Goal: Task Accomplishment & Management: Manage account settings

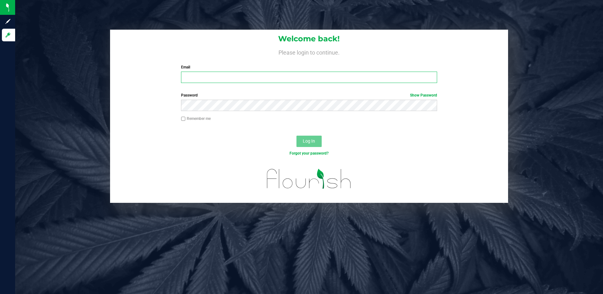
click at [265, 77] on input "Email" at bounding box center [309, 77] width 256 height 11
type input "[EMAIL_ADDRESS][DOMAIN_NAME]"
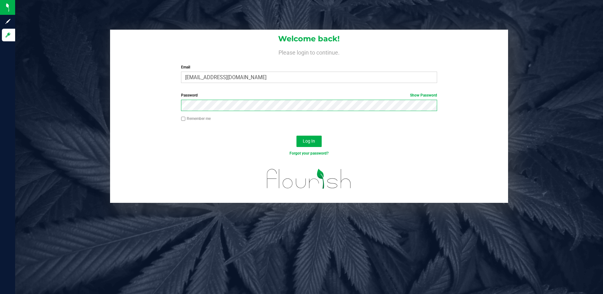
click at [297, 136] on button "Log In" at bounding box center [309, 141] width 25 height 11
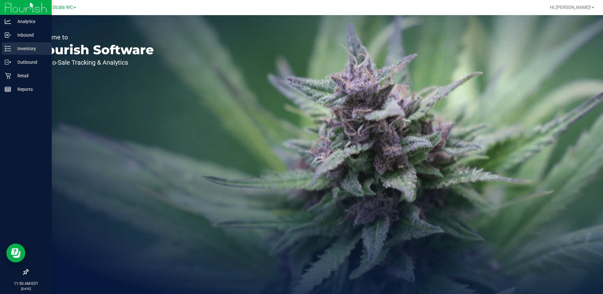
click at [9, 51] on line at bounding box center [8, 51] width 3 height 0
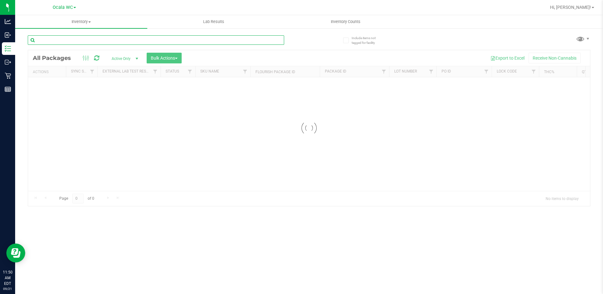
click at [106, 36] on input "text" at bounding box center [156, 39] width 257 height 9
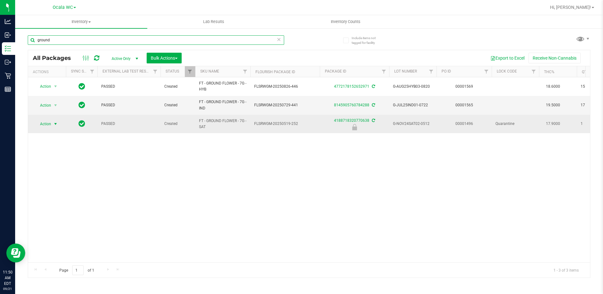
type input "ground"
click at [52, 125] on span "select" at bounding box center [56, 124] width 8 height 9
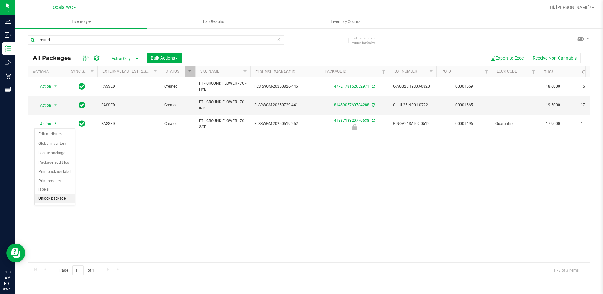
click at [56, 194] on li "Unlock package" at bounding box center [55, 198] width 40 height 9
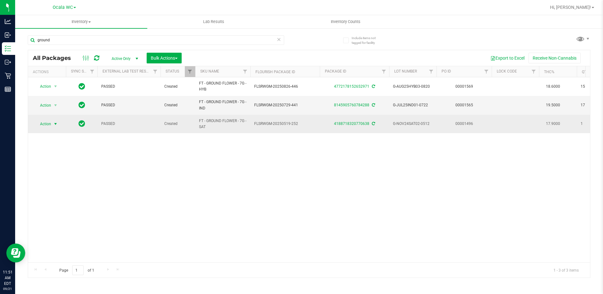
click at [53, 125] on span "select" at bounding box center [55, 124] width 5 height 5
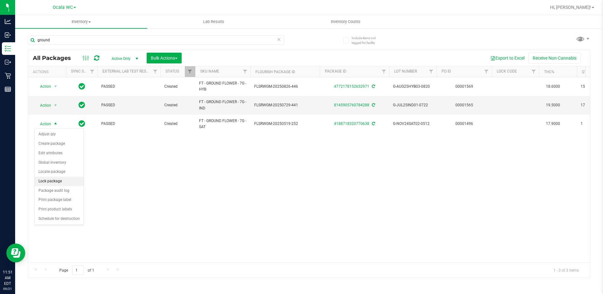
click at [48, 181] on li "Lock package" at bounding box center [59, 181] width 49 height 9
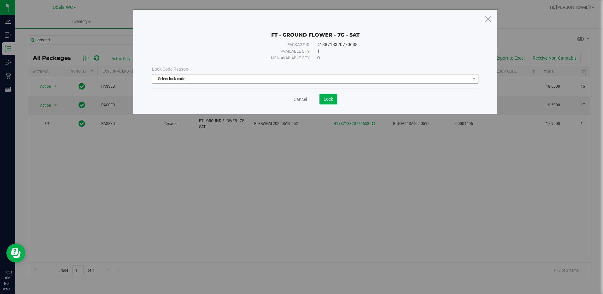
click at [177, 79] on span "Select lock code" at bounding box center [311, 78] width 318 height 9
click at [196, 165] on div "FT - GROUND FLOWER - 7G - SAT Package ID 4188718320770638 Available qty 1 Non-a…" at bounding box center [304, 147] width 608 height 294
click at [489, 21] on icon at bounding box center [488, 18] width 9 height 15
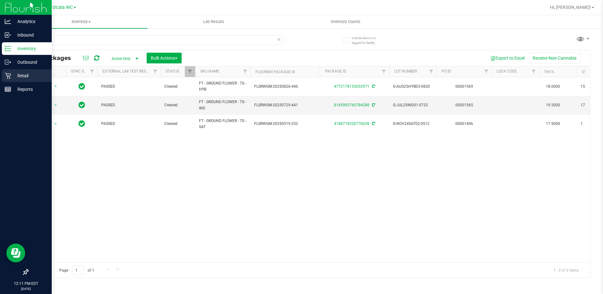
click at [11, 74] on p "Retail" at bounding box center [30, 76] width 38 height 8
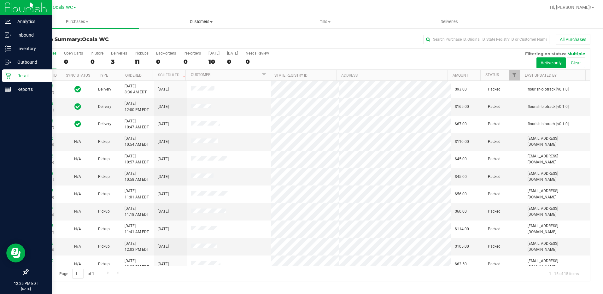
click at [206, 22] on span "Customers" at bounding box center [201, 22] width 123 height 6
click at [321, 22] on span "Tills" at bounding box center [325, 22] width 123 height 6
click at [303, 35] on span "Manage tills" at bounding box center [285, 37] width 43 height 5
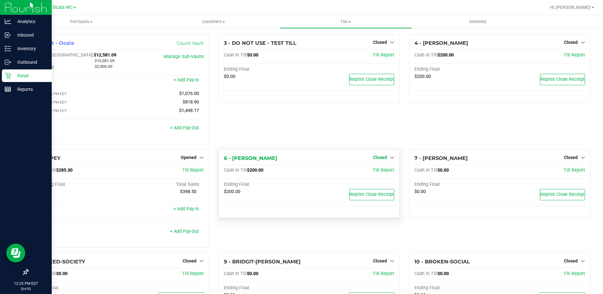
click at [390, 157] on icon at bounding box center [392, 157] width 4 height 4
click at [381, 170] on link "Open Till" at bounding box center [380, 170] width 17 height 5
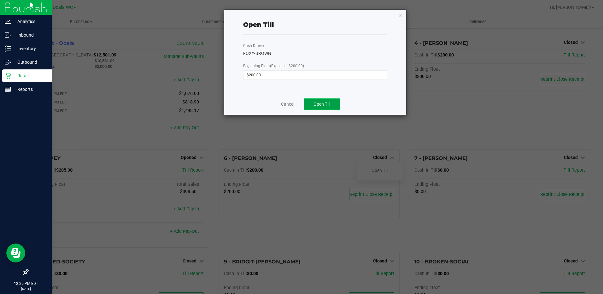
click at [325, 106] on span "Open Till" at bounding box center [322, 104] width 17 height 5
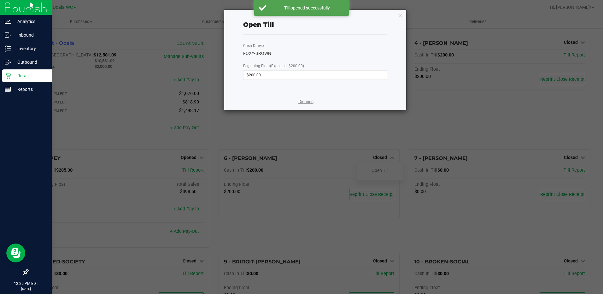
click at [306, 101] on link "Dismiss" at bounding box center [306, 101] width 15 height 7
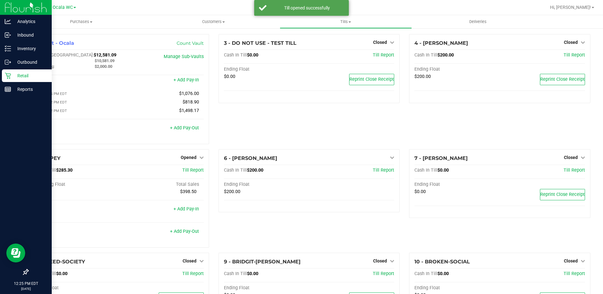
click at [365, 125] on div "3 - DO NOT USE - TEST TILL Closed Open Till Cash In Till $0.00 Till Report Endi…" at bounding box center [309, 91] width 191 height 115
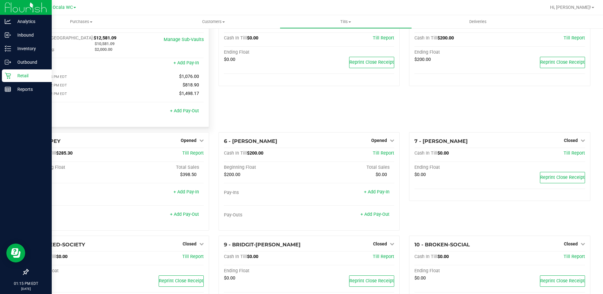
scroll to position [6, 0]
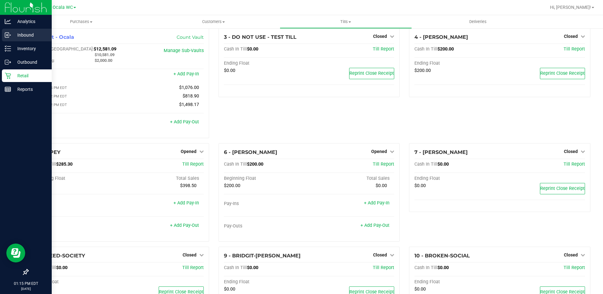
click at [17, 34] on p "Inbound" at bounding box center [30, 35] width 38 height 8
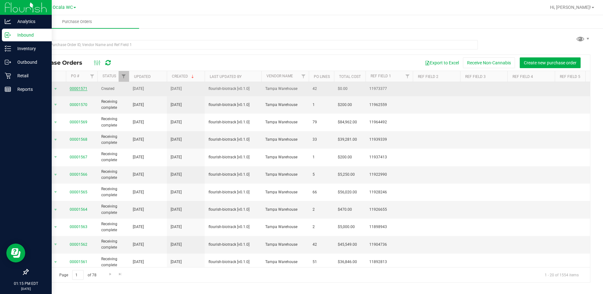
click at [81, 88] on link "00001571" at bounding box center [79, 88] width 18 height 4
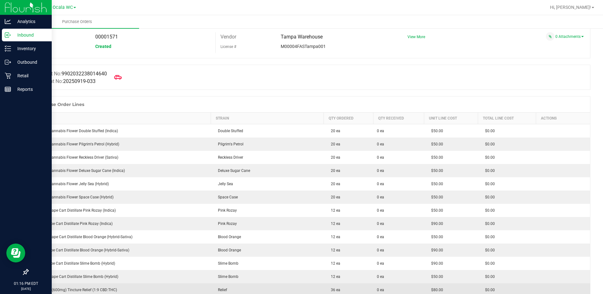
scroll to position [32, 0]
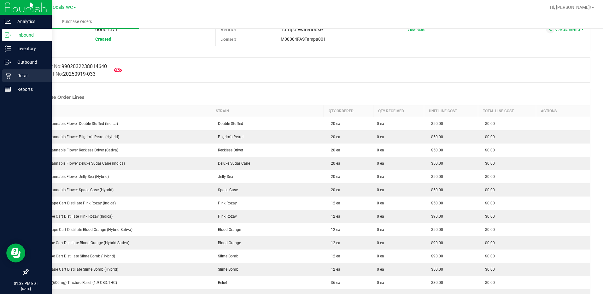
click at [29, 71] on div "Retail" at bounding box center [27, 75] width 50 height 13
